Goal: Task Accomplishment & Management: Complete application form

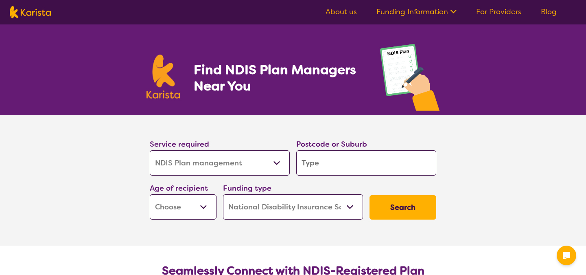
select select "NDIS Plan management"
select select "NDIS"
select select "NDIS Plan management"
select select "NDIS"
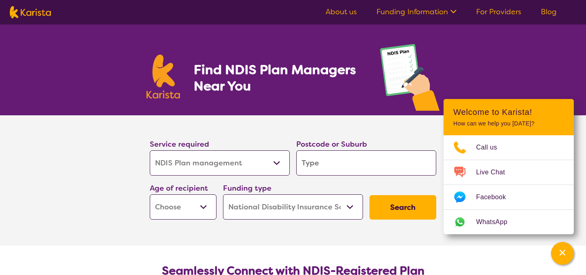
click at [247, 164] on select "Allied Health Assistant Assessment ([MEDICAL_DATA] or [MEDICAL_DATA]) Behaviour…" at bounding box center [220, 162] width 140 height 25
click at [150, 150] on select "Allied Health Assistant Assessment ([MEDICAL_DATA] or [MEDICAL_DATA]) Behaviour…" at bounding box center [220, 162] width 140 height 25
click at [336, 166] on input "search" at bounding box center [366, 162] width 140 height 25
type input "3058"
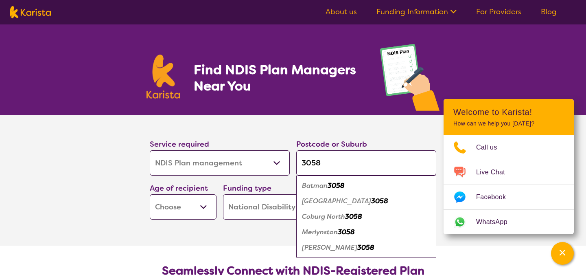
click at [203, 205] on select "Early Childhood - 0 to 9 Child - 10 to 11 Adolescent - 12 to 17 Adult - 18 to 6…" at bounding box center [183, 206] width 67 height 25
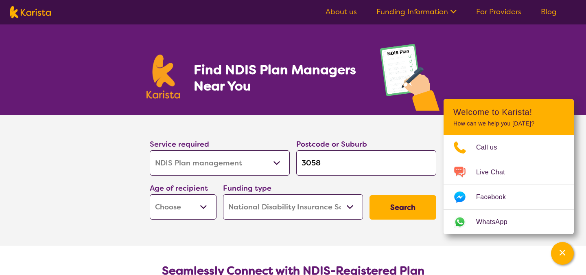
select select "CH"
click at [150, 194] on select "Early Childhood - 0 to 9 Child - 10 to 11 Adolescent - 12 to 17 Adult - 18 to 6…" at bounding box center [183, 206] width 67 height 25
select select "CH"
click at [316, 210] on select "Home Care Package (HCP) National Disability Insurance Scheme (NDIS) I don't know" at bounding box center [293, 206] width 140 height 25
click at [223, 194] on select "Home Care Package (HCP) National Disability Insurance Scheme (NDIS) I don't know" at bounding box center [293, 206] width 140 height 25
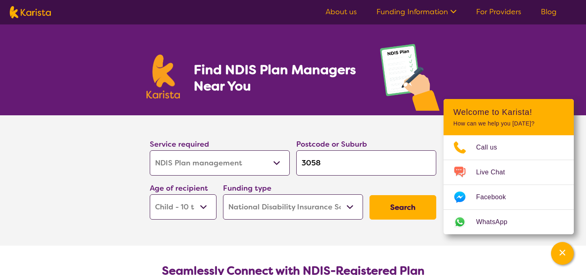
click at [415, 207] on button "Search" at bounding box center [402, 207] width 67 height 24
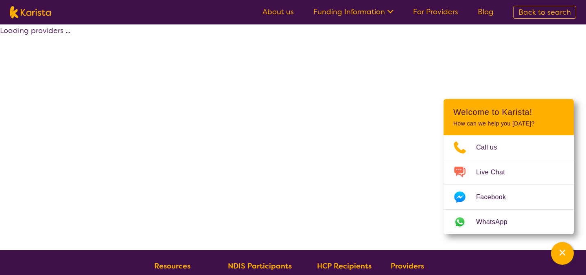
select select "by_score"
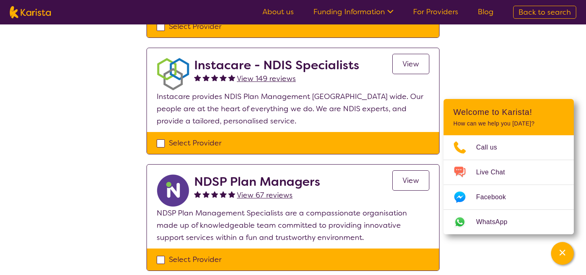
scroll to position [181, 0]
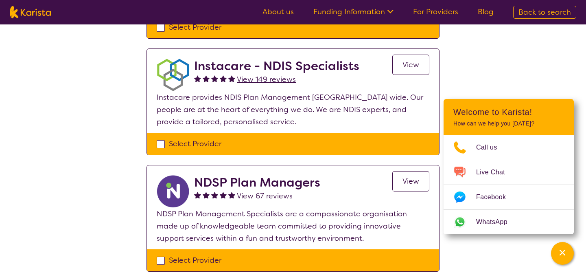
click at [159, 140] on div "Select Provider" at bounding box center [293, 144] width 273 height 12
checkbox input "true"
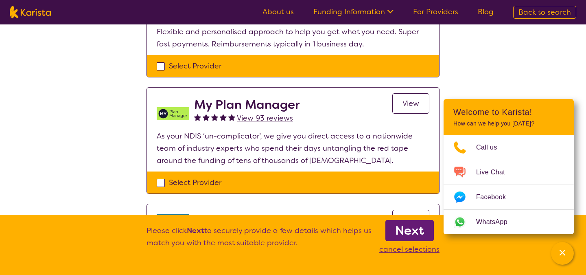
scroll to position [474, 0]
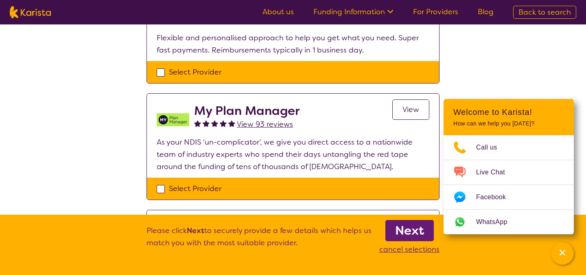
click at [162, 188] on div "Select Provider" at bounding box center [293, 188] width 273 height 12
checkbox input "true"
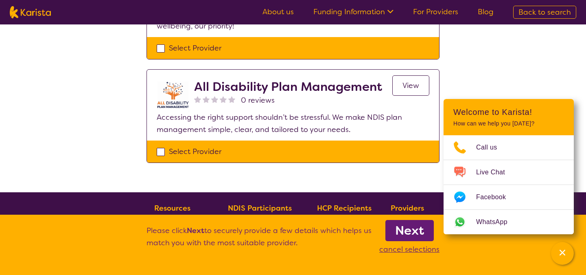
scroll to position [973, 0]
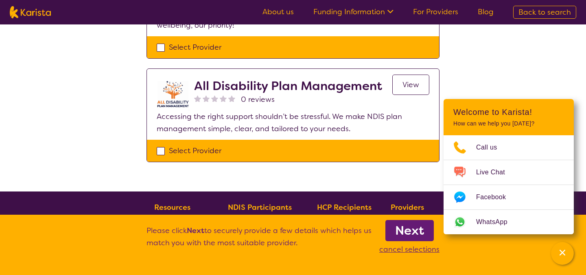
click at [410, 232] on b "Next" at bounding box center [409, 230] width 29 height 16
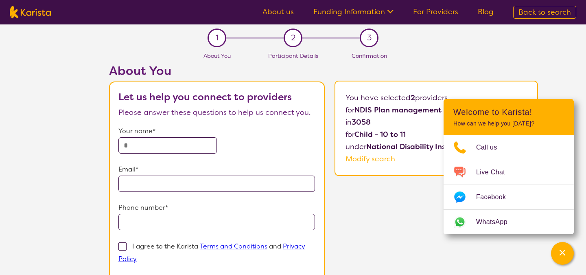
click at [182, 146] on input "text" at bounding box center [167, 145] width 98 height 16
type input "**********"
click at [122, 245] on span at bounding box center [122, 246] width 8 height 8
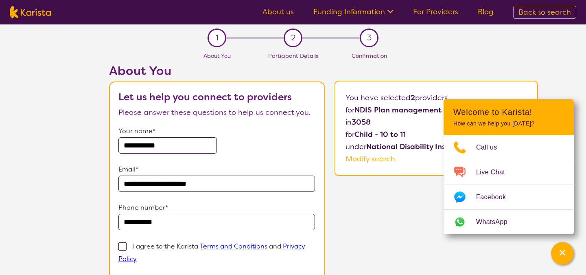
click at [137, 255] on input "I agree to the Karista Terms and Conditions and Privacy Policy" at bounding box center [139, 257] width 5 height 5
checkbox input "true"
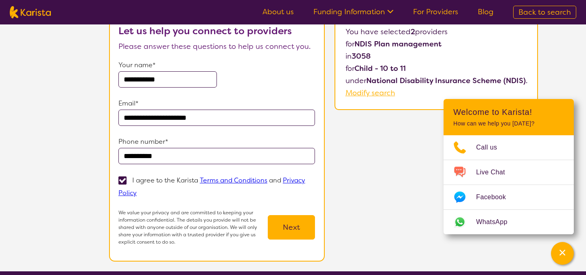
scroll to position [74, 0]
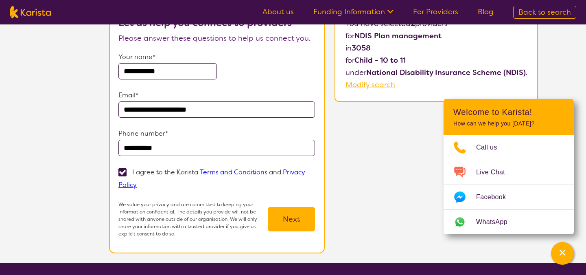
click at [286, 215] on button "Next" at bounding box center [291, 219] width 47 height 24
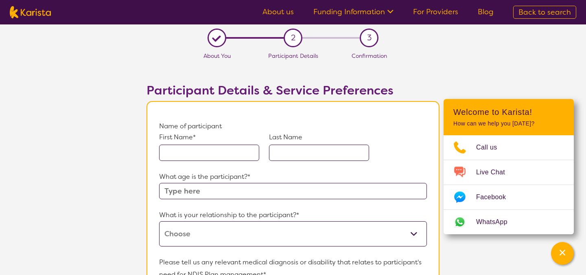
click at [227, 156] on input "text" at bounding box center [209, 152] width 100 height 16
type input "Mylo"
click at [297, 153] on input "text" at bounding box center [319, 152] width 100 height 16
type input "Ferreol"
click at [242, 190] on input "text" at bounding box center [293, 191] width 268 height 16
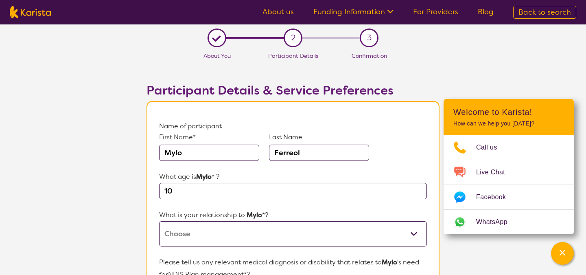
type input "10"
click at [298, 233] on select "This request is for myself I am their parent I am their child I am their spouse…" at bounding box center [293, 233] width 268 height 25
select select "I am their parent"
click at [159, 221] on select "This request is for myself I am their parent I am their child I am their spouse…" at bounding box center [293, 233] width 268 height 25
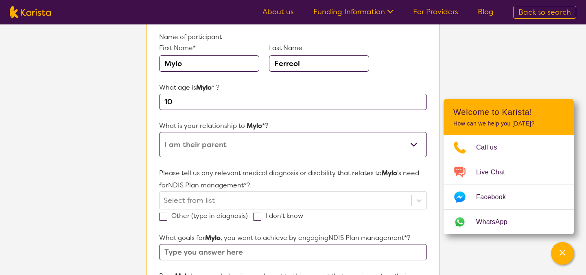
scroll to position [90, 0]
click at [418, 199] on div "Please tell us any relevant medical diagnosis or disability that relates to Myl…" at bounding box center [293, 193] width 268 height 55
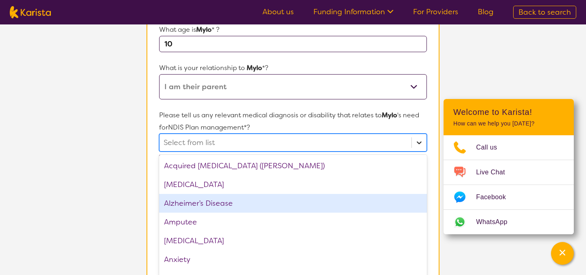
scroll to position [152, 0]
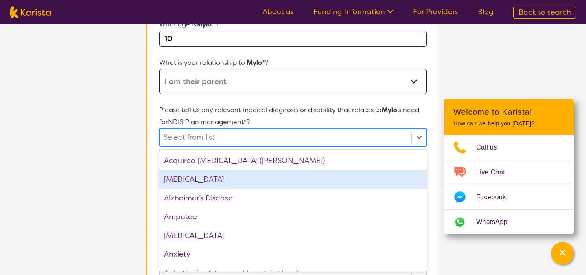
click at [385, 178] on div "[MEDICAL_DATA]" at bounding box center [293, 179] width 268 height 19
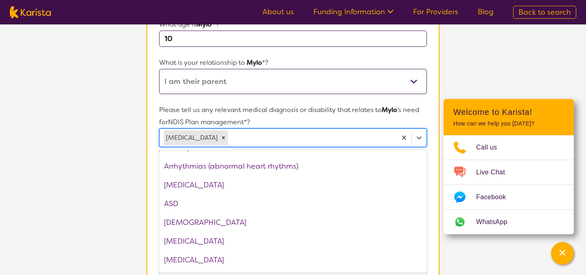
scroll to position [92, 0]
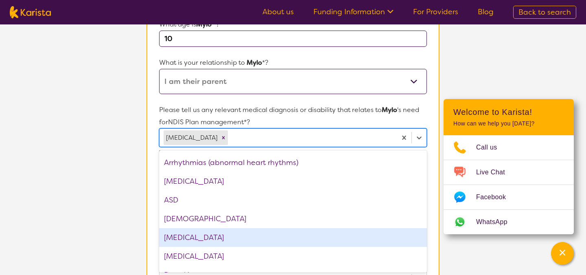
click at [270, 242] on div "[MEDICAL_DATA]" at bounding box center [293, 237] width 268 height 19
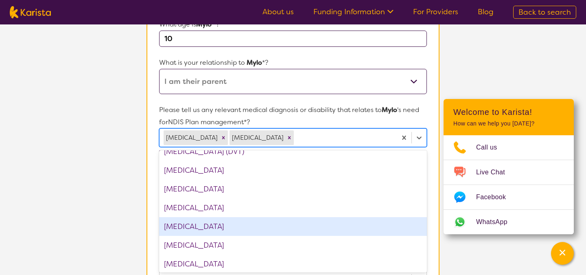
scroll to position [366, 0]
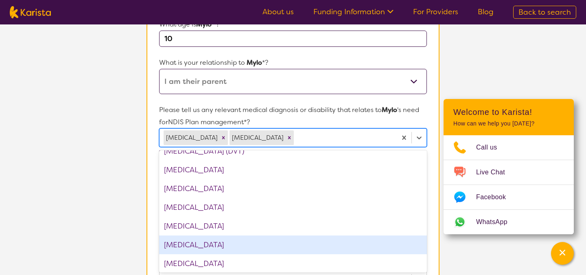
click at [263, 247] on div "[MEDICAL_DATA]" at bounding box center [293, 244] width 268 height 19
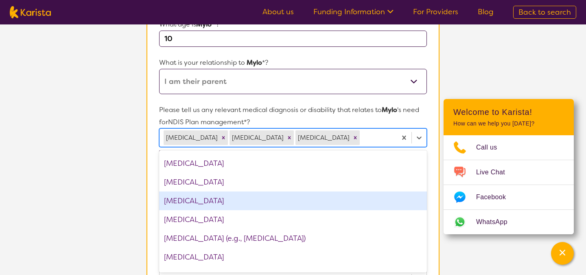
scroll to position [417, 0]
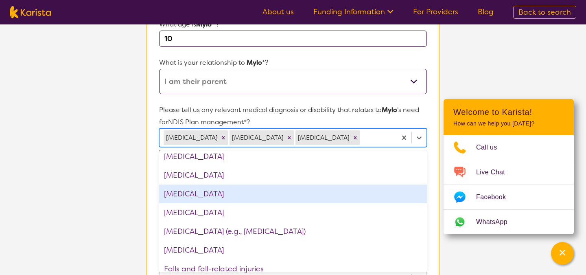
click at [420, 117] on p "Please tell us any relevant medical diagnosis or disability that relates to Myl…" at bounding box center [293, 116] width 268 height 24
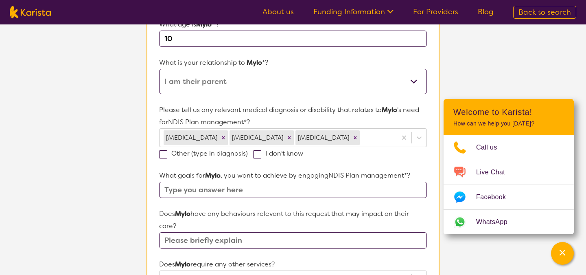
click at [373, 192] on input "text" at bounding box center [293, 189] width 268 height 16
paste input "Lore’i Dolo 49.36.56 – 62.93.87 Sitametc Adipisci – Elitsedd Eiusm Temp: $15,24…"
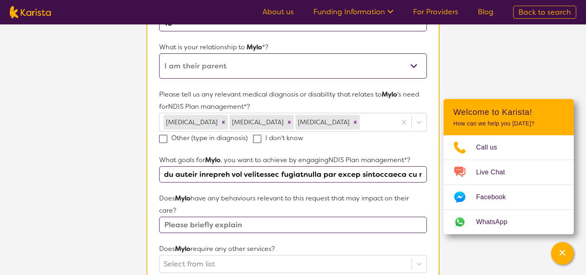
scroll to position [168, 0]
click at [412, 224] on input "text" at bounding box center [293, 224] width 268 height 16
click at [352, 174] on input "text" at bounding box center [293, 174] width 268 height 16
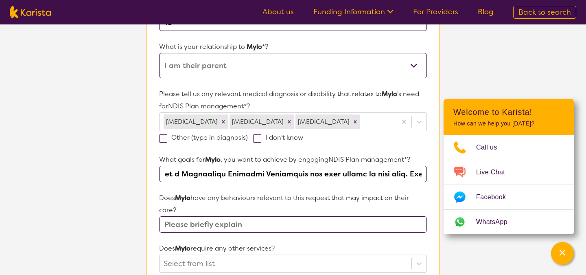
drag, startPoint x: 421, startPoint y: 176, endPoint x: 371, endPoint y: 153, distance: 55.7
click at [371, 153] on div "What goals for Mylo , you want to achieve by engaging NDIS Plan management *?" at bounding box center [293, 167] width 268 height 28
drag, startPoint x: 400, startPoint y: 174, endPoint x: 206, endPoint y: 142, distance: 197.0
click at [206, 142] on form "Name of participant First Name* [PERSON_NAME] Last Name Ferreol What age is Myl…" at bounding box center [293, 233] width 268 height 562
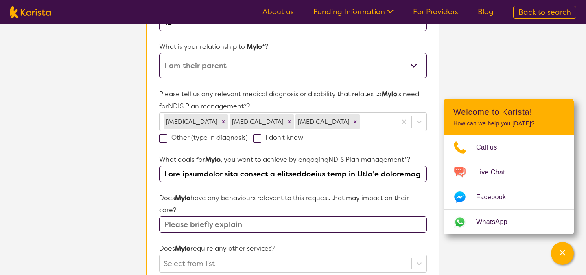
click at [410, 175] on input "text" at bounding box center [293, 174] width 268 height 16
type input "Lore ipsumdolor sita consect a eli seddoeiu tempo in utla. Et doloremagn 38 ali…"
click at [425, 175] on input "text" at bounding box center [293, 174] width 268 height 16
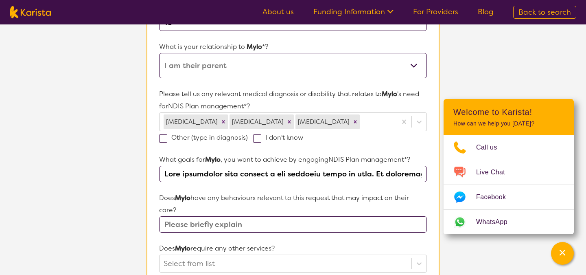
click at [425, 175] on input "text" at bounding box center [293, 174] width 268 height 16
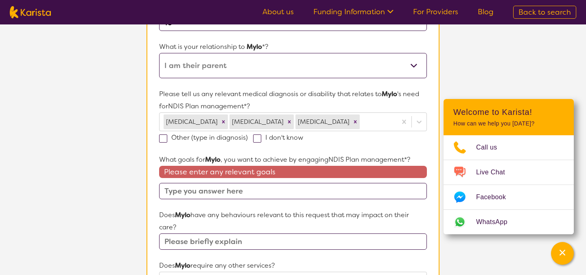
click at [199, 189] on input "text" at bounding box center [293, 191] width 268 height 16
paste input "provide Mylo, his school and family with the strategies and exercises required …"
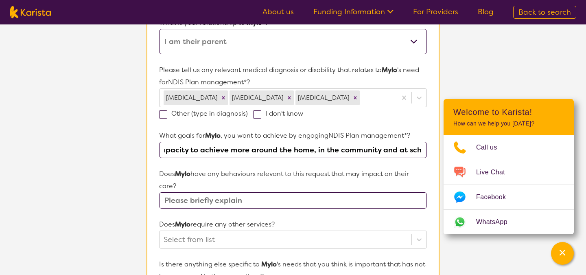
scroll to position [192, 0]
type input "provide Mylo, his school and family with the strategies and exercises required …"
click at [244, 203] on input "text" at bounding box center [293, 200] width 268 height 16
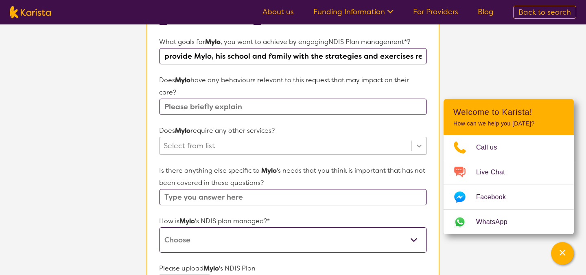
click at [419, 155] on div "Select from list" at bounding box center [293, 146] width 268 height 18
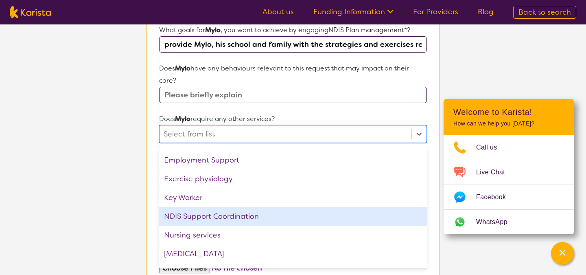
scroll to position [118, 0]
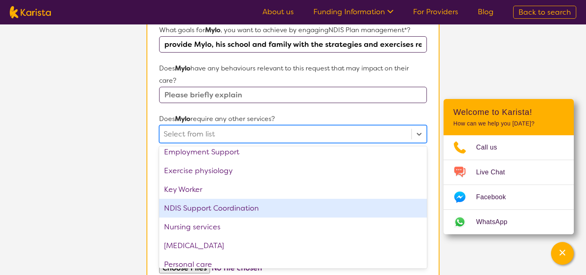
click at [359, 207] on div "NDIS Support Coordination" at bounding box center [293, 208] width 268 height 19
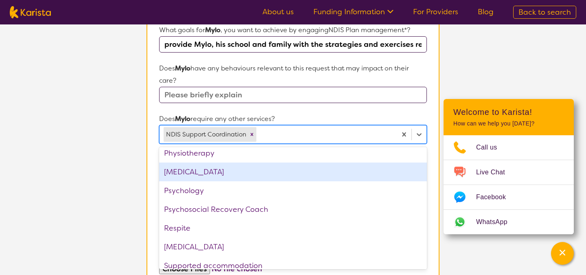
scroll to position [230, 0]
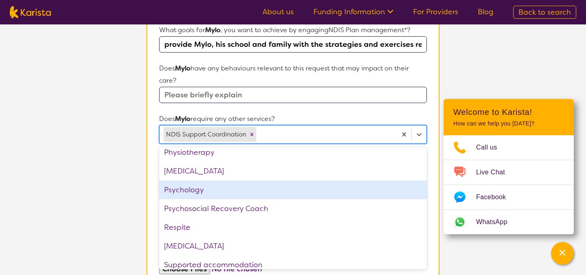
click at [316, 195] on div "Psychology" at bounding box center [293, 189] width 268 height 19
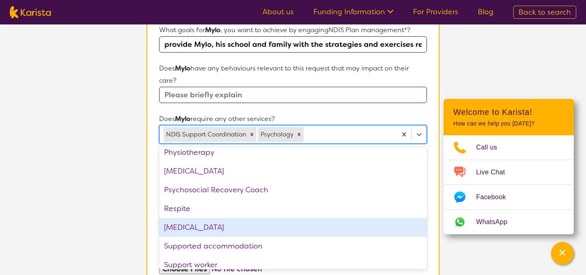
click at [249, 230] on div "[MEDICAL_DATA]" at bounding box center [293, 227] width 268 height 19
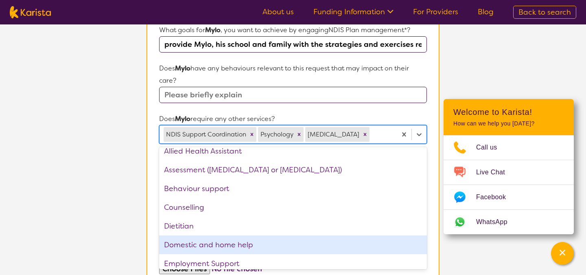
scroll to position [4, 0]
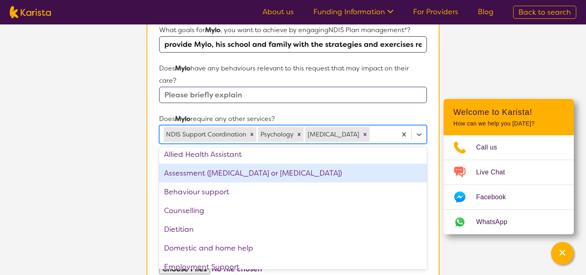
click at [247, 96] on input "text" at bounding box center [293, 95] width 268 height 16
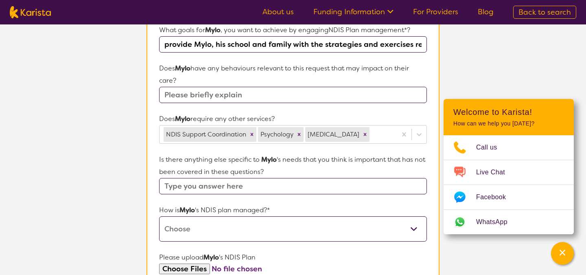
click at [411, 229] on select "Self-managed NDIS plan Managed by a registered plan management provider (not th…" at bounding box center [293, 228] width 268 height 25
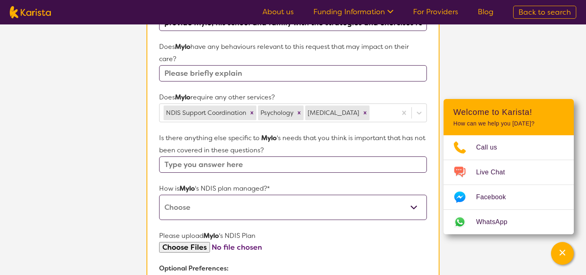
scroll to position [319, 0]
click at [191, 245] on div "Please upload [PERSON_NAME] 's NDIS Plan" at bounding box center [293, 240] width 268 height 23
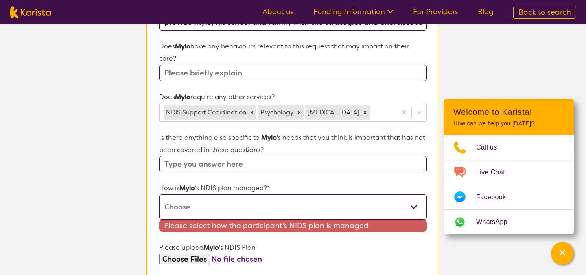
click at [191, 260] on input "file" at bounding box center [293, 258] width 268 height 11
type input "C:\fakepath\[PERSON_NAME] NDIS plan.pdf"
click at [282, 168] on input "text" at bounding box center [293, 164] width 268 height 16
click at [258, 208] on select "Self-managed NDIS plan Managed by a registered plan management provider (not th…" at bounding box center [293, 206] width 268 height 25
select select "I'm not sure"
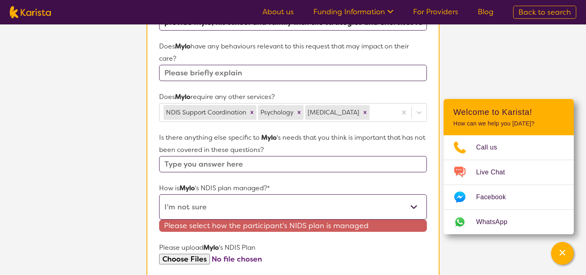
click at [159, 194] on select "Self-managed NDIS plan Managed by a registered plan management provider (not th…" at bounding box center [293, 206] width 268 height 25
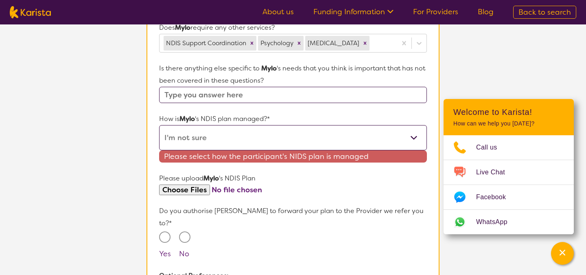
scroll to position [395, 0]
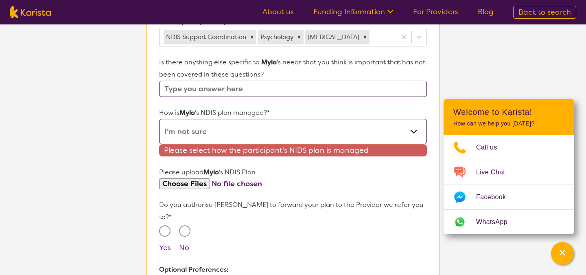
click at [165, 225] on div "Yes" at bounding box center [166, 239] width 14 height 28
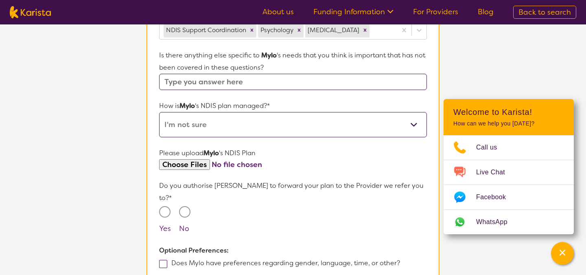
scroll to position [403, 0]
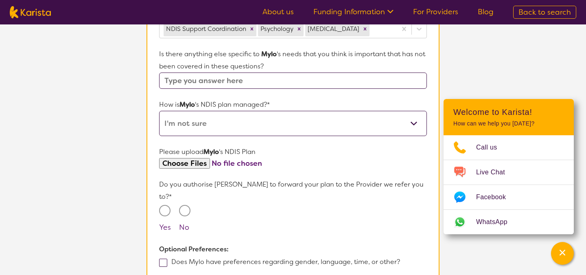
click at [164, 205] on input "Yes" at bounding box center [164, 210] width 11 height 11
radio input "true"
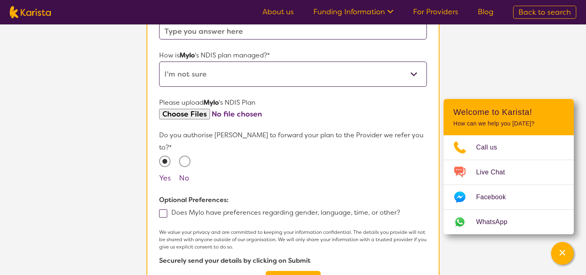
scroll to position [454, 0]
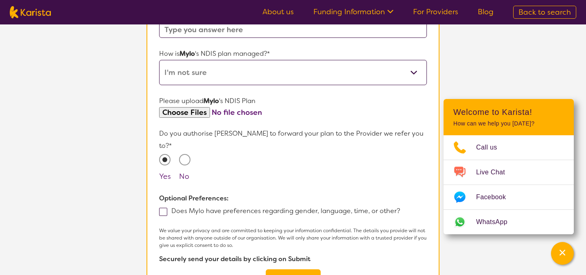
click at [162, 207] on span at bounding box center [163, 211] width 8 height 8
click at [400, 207] on input "Does Mylo have preferences regarding gender, language, time, or other?" at bounding box center [402, 209] width 5 height 5
checkbox input "true"
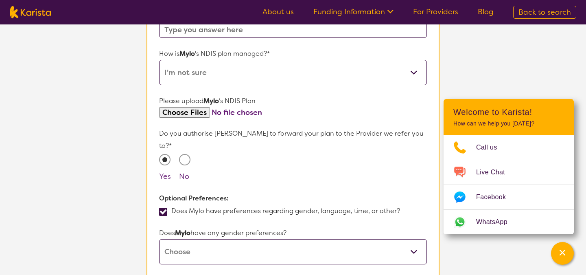
click at [187, 239] on select "[DEMOGRAPHIC_DATA] [DEMOGRAPHIC_DATA] Other No Preference" at bounding box center [293, 251] width 268 height 25
select select "[DEMOGRAPHIC_DATA]"
click at [159, 239] on select "[DEMOGRAPHIC_DATA] [DEMOGRAPHIC_DATA] Other No Preference" at bounding box center [293, 251] width 268 height 25
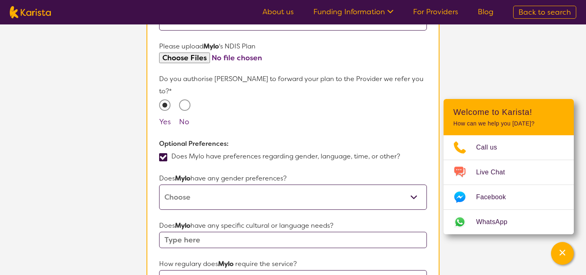
scroll to position [515, 0]
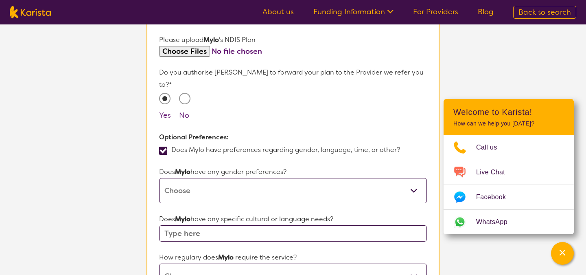
click at [203, 225] on input "text" at bounding box center [293, 233] width 268 height 16
type input "no"
click at [201, 263] on select "Daily Twice a week Weekly Every fortnight Monthly Other" at bounding box center [293, 275] width 268 height 25
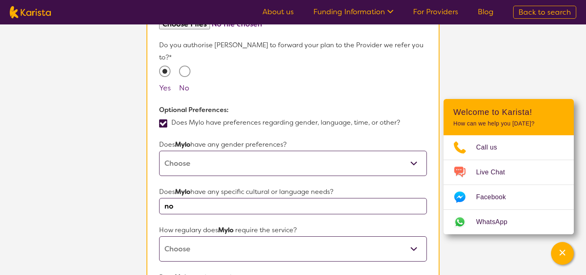
scroll to position [544, 0]
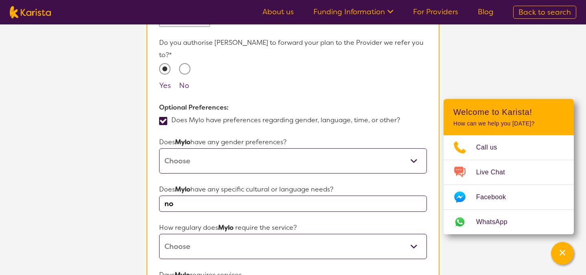
click at [249, 237] on select "Daily Twice a week Weekly Every fortnight Monthly Other" at bounding box center [293, 246] width 268 height 25
click at [159, 234] on select "Daily Twice a week Weekly Every fortnight Monthly Other" at bounding box center [293, 246] width 268 height 25
click at [228, 235] on select "Daily Twice a week Weekly Every fortnight Monthly Other" at bounding box center [293, 246] width 268 height 25
select select "Weekly"
click at [159, 234] on select "Daily Twice a week Weekly Every fortnight Monthly Other" at bounding box center [293, 246] width 268 height 25
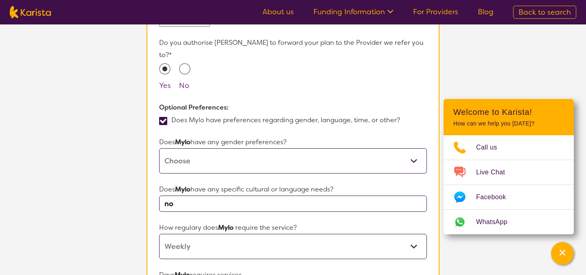
click at [210, 234] on select "Daily Twice a week Weekly Every fortnight Monthly Other" at bounding box center [293, 246] width 268 height 25
click at [159, 234] on select "Daily Twice a week Weekly Every fortnight Monthly Other" at bounding box center [293, 246] width 268 height 25
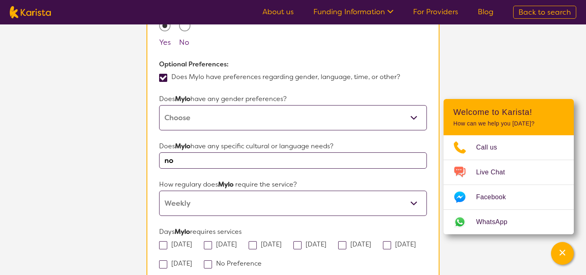
scroll to position [594, 0]
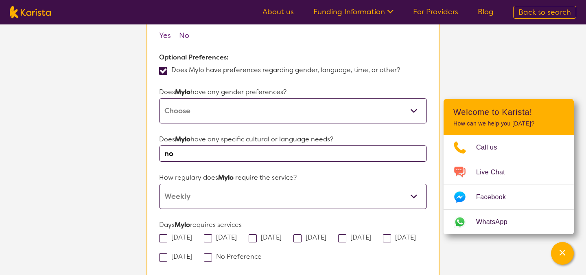
click at [167, 234] on span at bounding box center [163, 238] width 8 height 8
click at [192, 234] on input "[DATE]" at bounding box center [194, 236] width 5 height 5
checkbox input "true"
click at [212, 234] on span at bounding box center [208, 238] width 8 height 8
click at [237, 234] on input "[DATE]" at bounding box center [239, 236] width 5 height 5
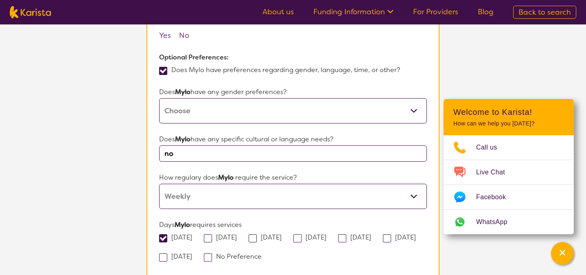
checkbox input "true"
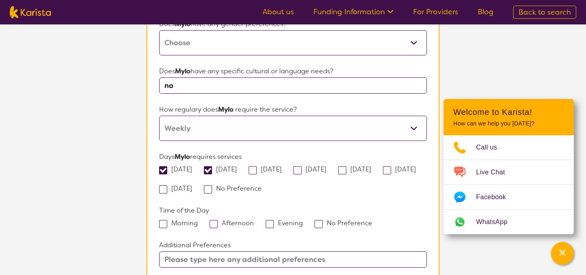
scroll to position [662, 0]
click at [315, 220] on span at bounding box center [318, 224] width 8 height 8
click at [372, 220] on input "No Preference" at bounding box center [374, 222] width 5 height 5
checkbox input "true"
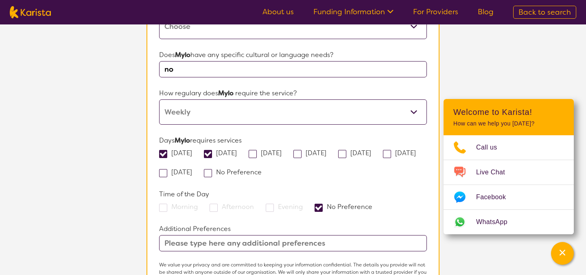
scroll to position [691, 0]
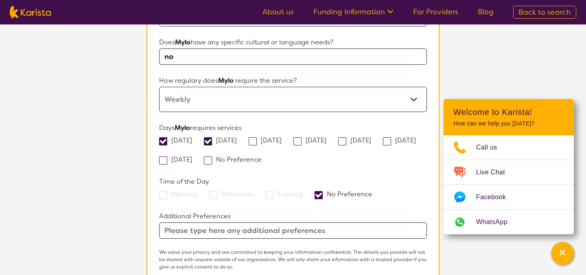
click at [336, 222] on input "text" at bounding box center [293, 230] width 268 height 16
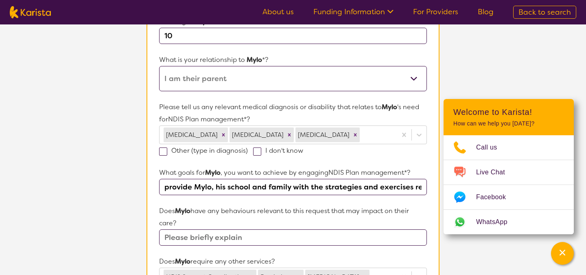
scroll to position [157, 0]
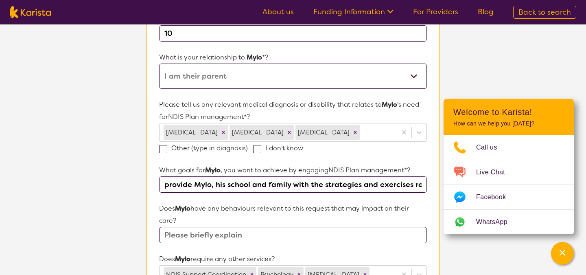
click at [212, 233] on input "text" at bounding box center [293, 235] width 268 height 16
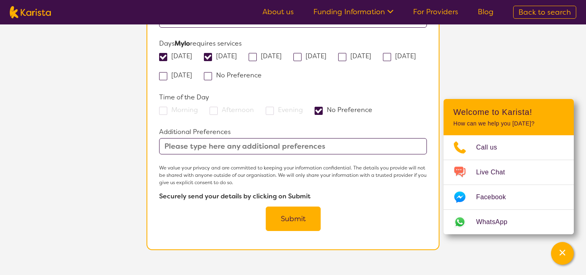
scroll to position [776, 0]
type input "no"
click at [287, 206] on button "Submit" at bounding box center [293, 218] width 55 height 24
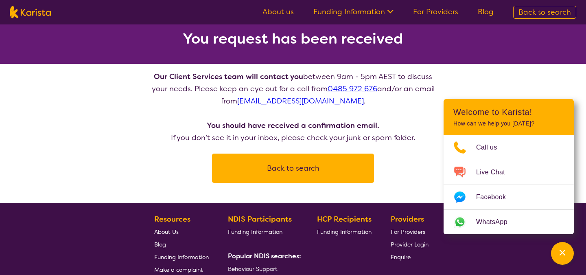
scroll to position [51, 0]
